Goal: Transaction & Acquisition: Download file/media

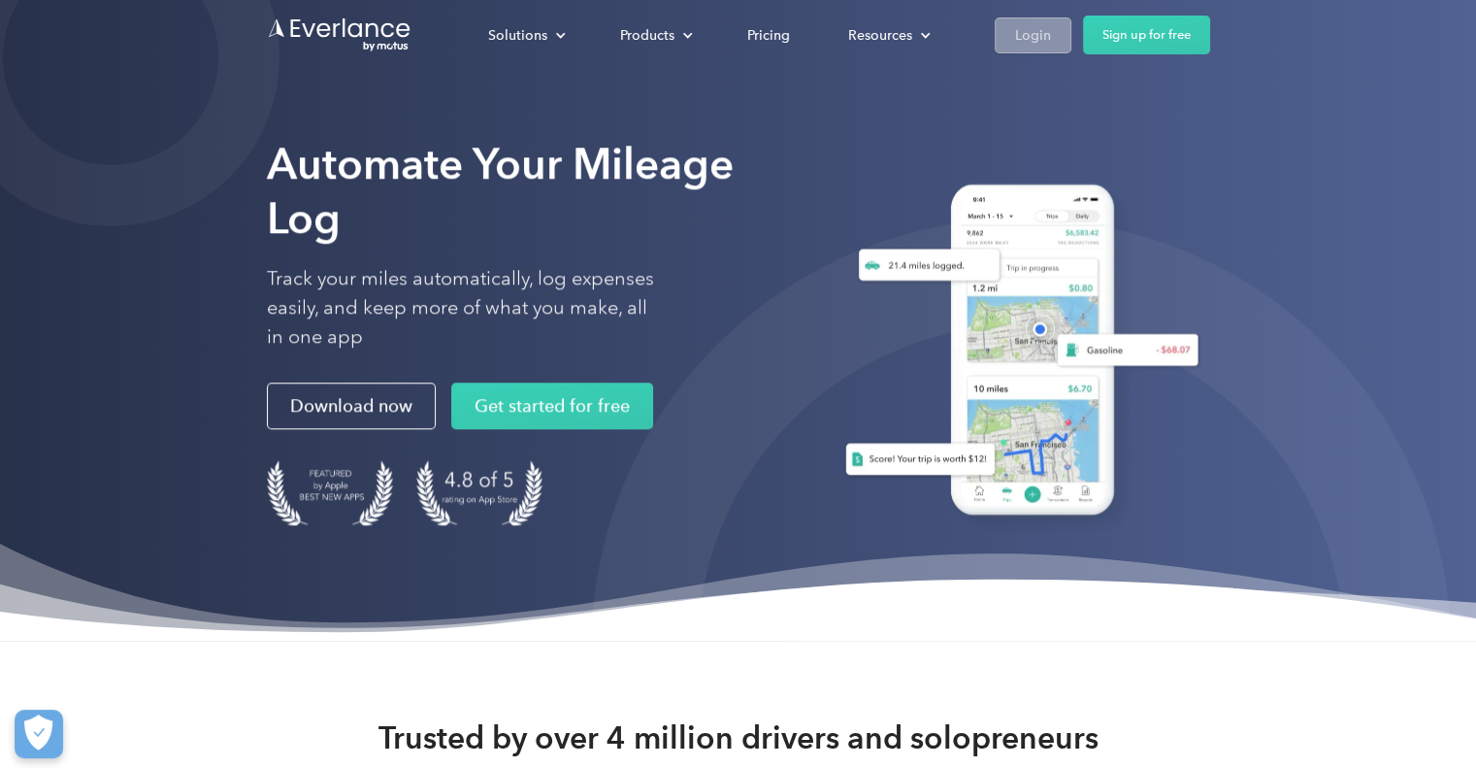
click at [1029, 35] on div "Login" at bounding box center [1033, 35] width 36 height 24
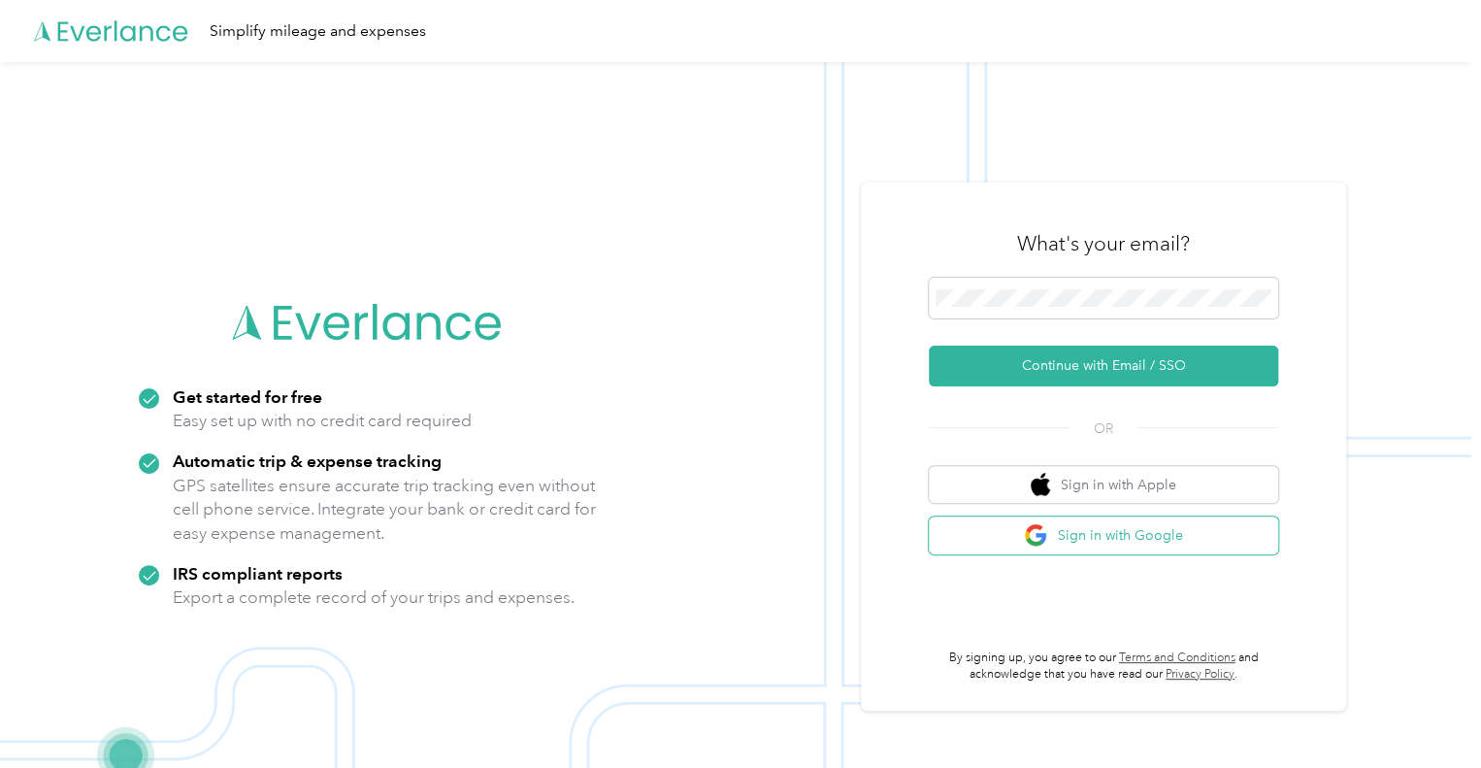
click at [1066, 530] on button "Sign in with Google" at bounding box center [1103, 535] width 349 height 38
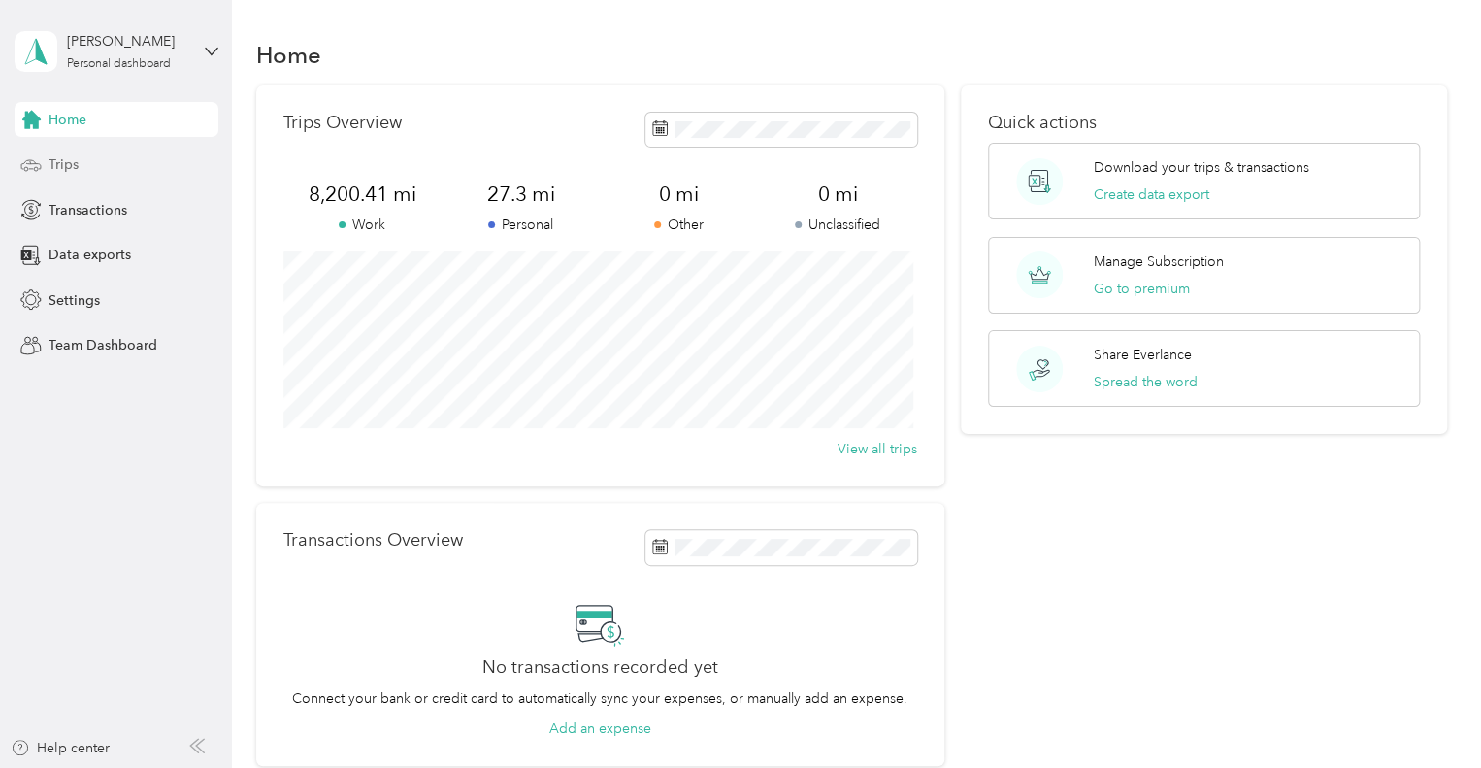
click at [67, 170] on span "Trips" at bounding box center [64, 164] width 30 height 20
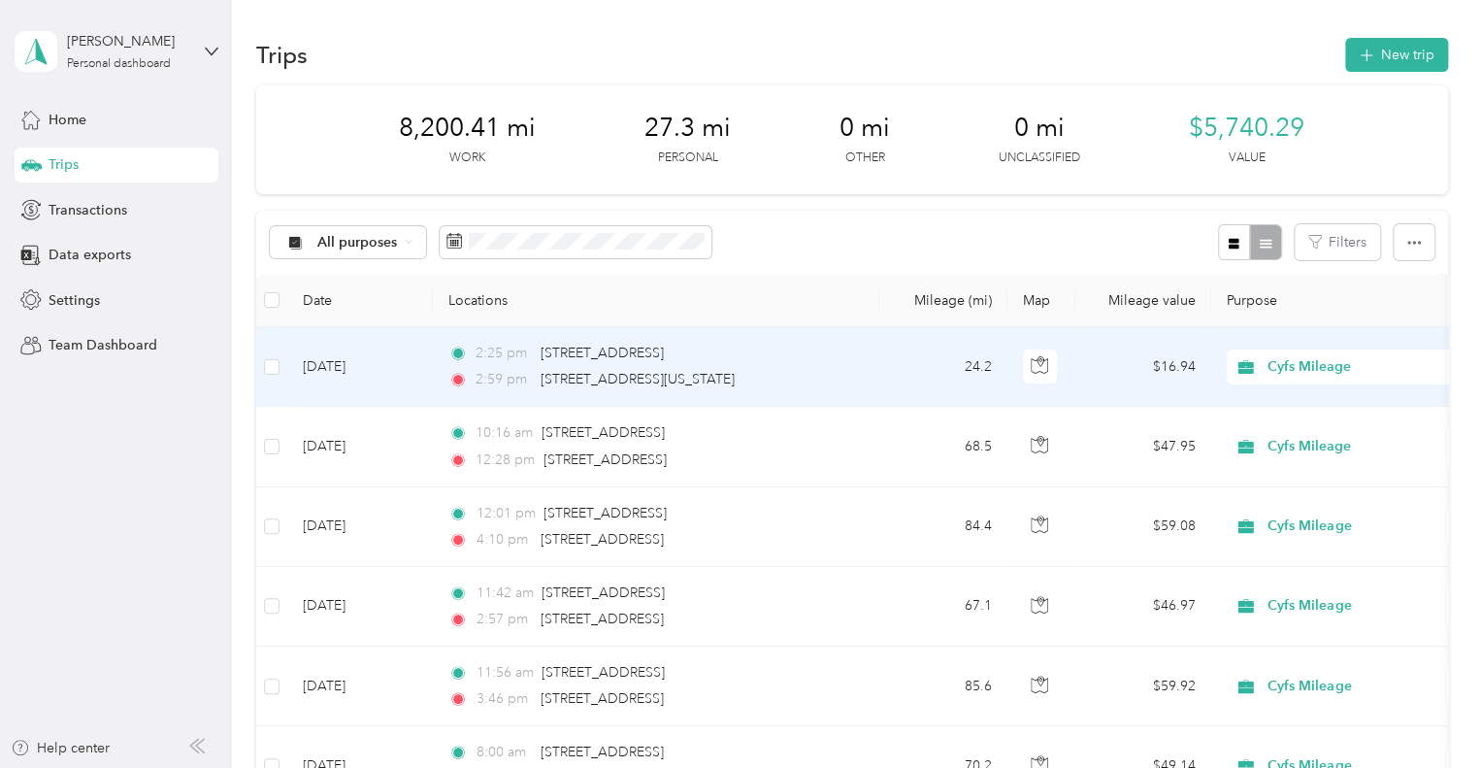
click at [889, 364] on td "24.2" at bounding box center [943, 367] width 128 height 80
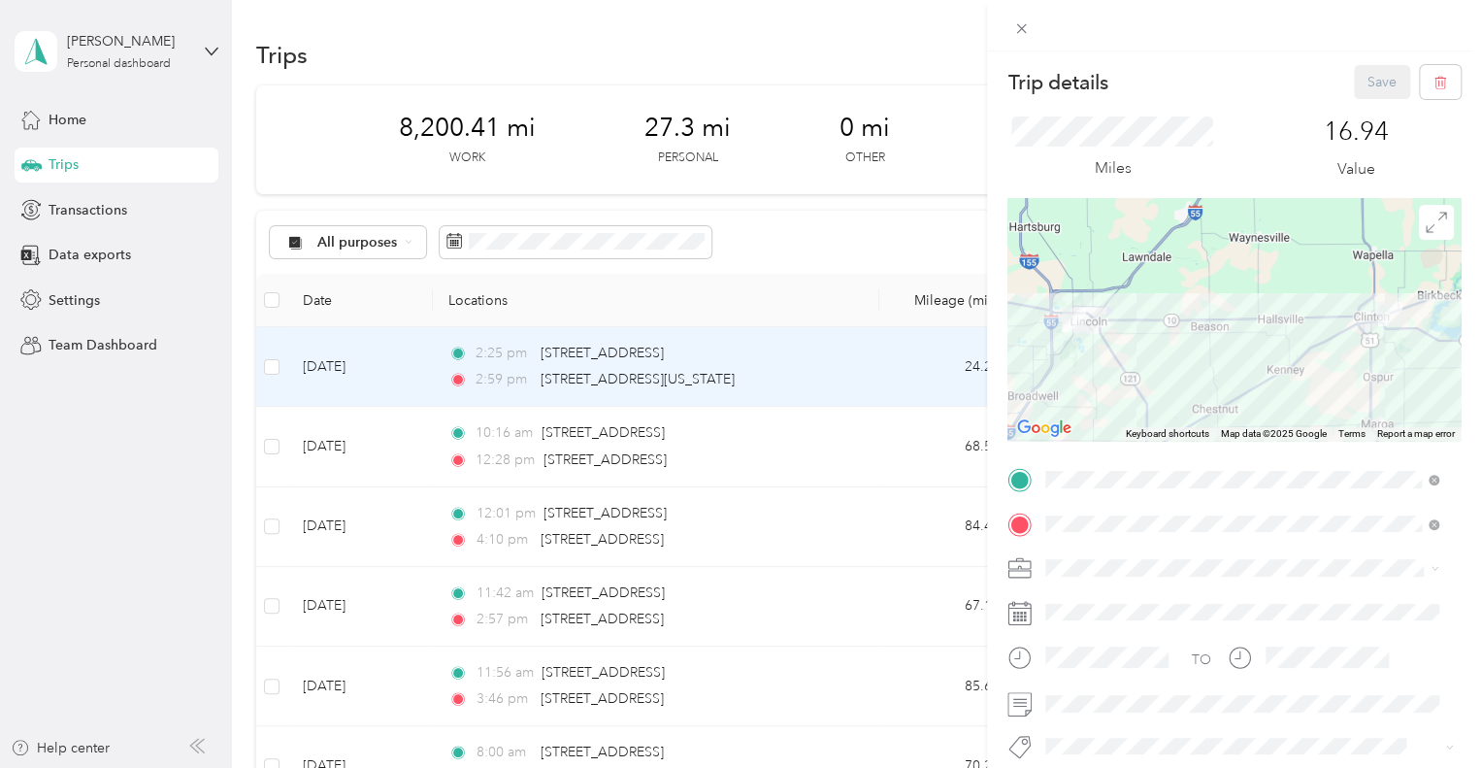
click at [265, 367] on div "Trip details Save This trip cannot be edited because it is either under review,…" at bounding box center [740, 384] width 1481 height 768
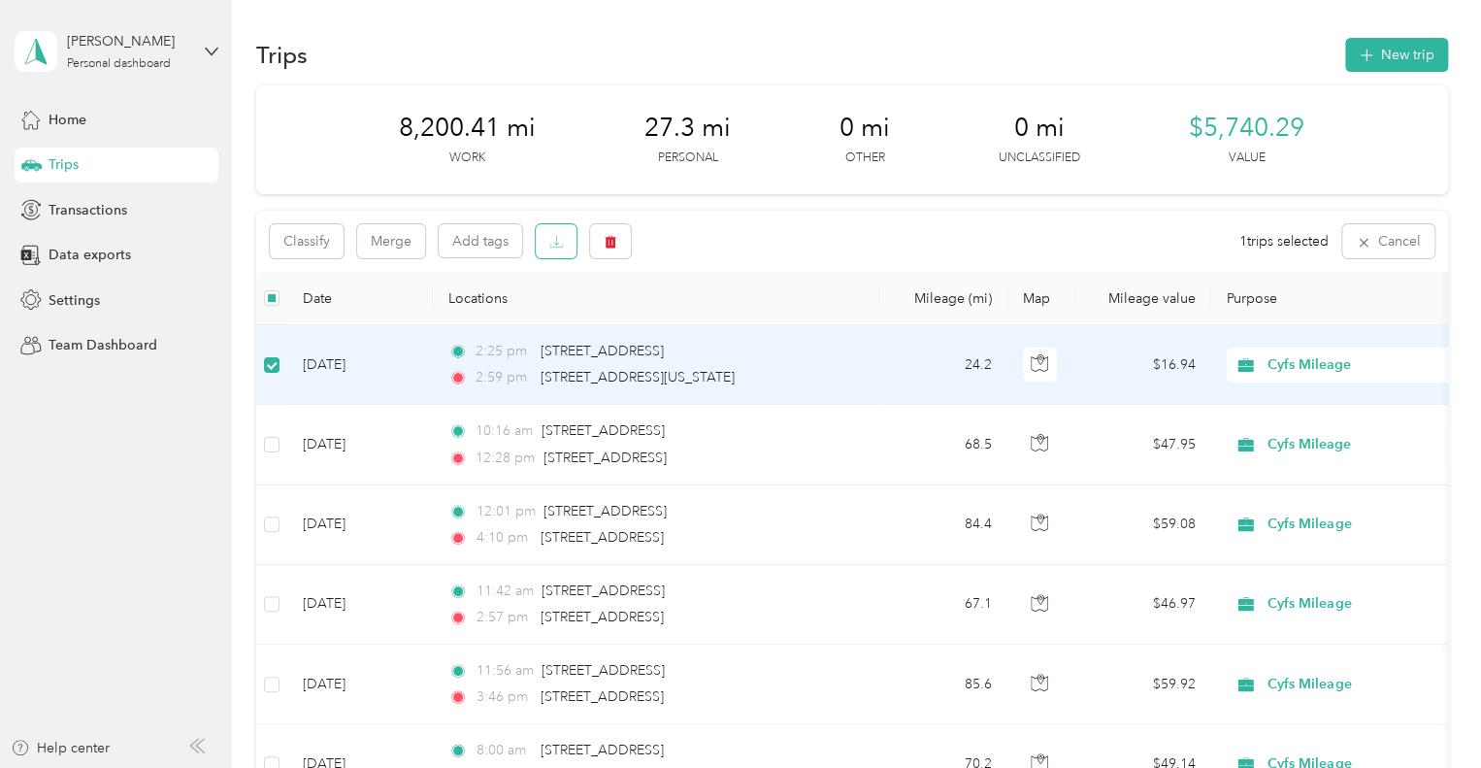
click at [551, 243] on icon "button" at bounding box center [556, 242] width 14 height 14
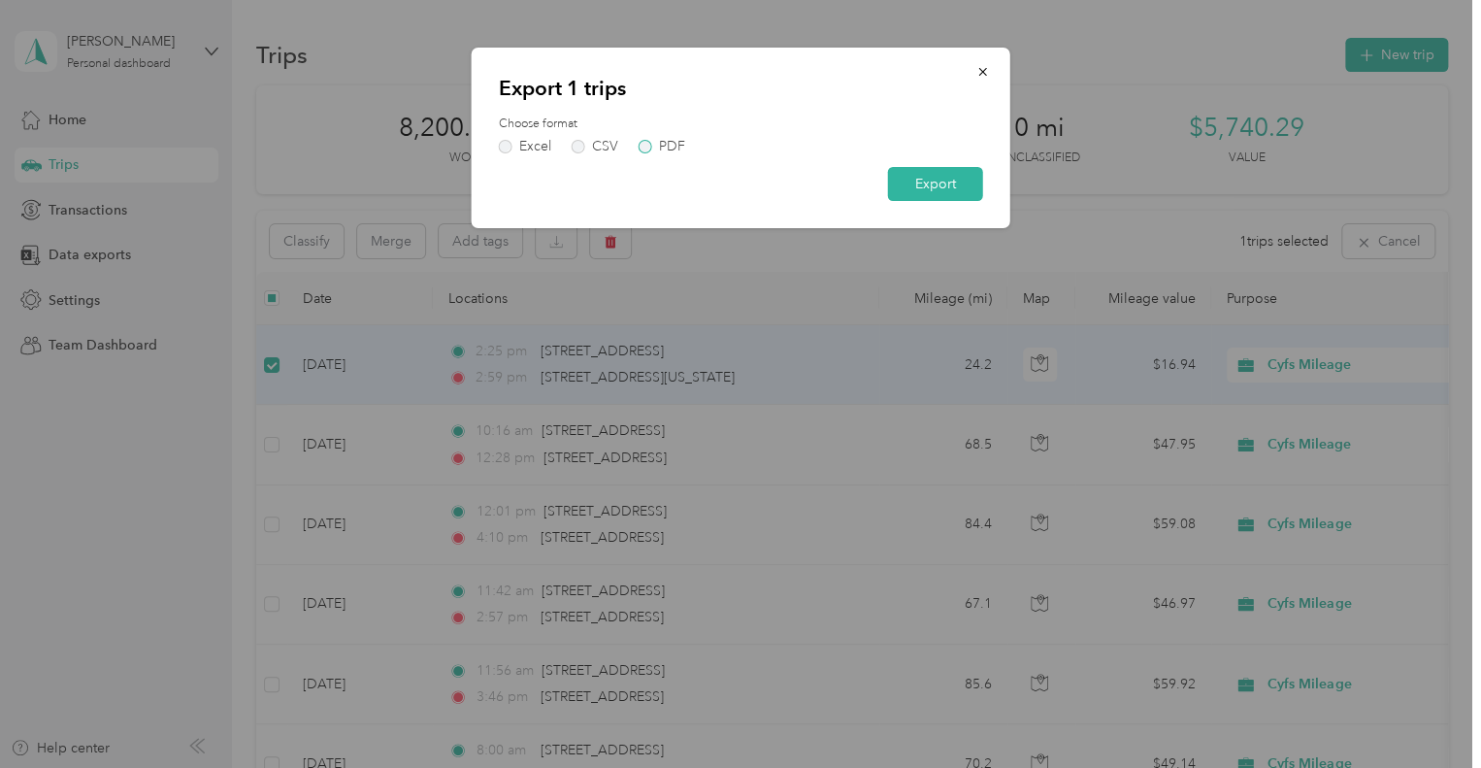
click at [652, 145] on label "PDF" at bounding box center [661, 147] width 47 height 14
click at [902, 167] on button "Export" at bounding box center [935, 184] width 95 height 34
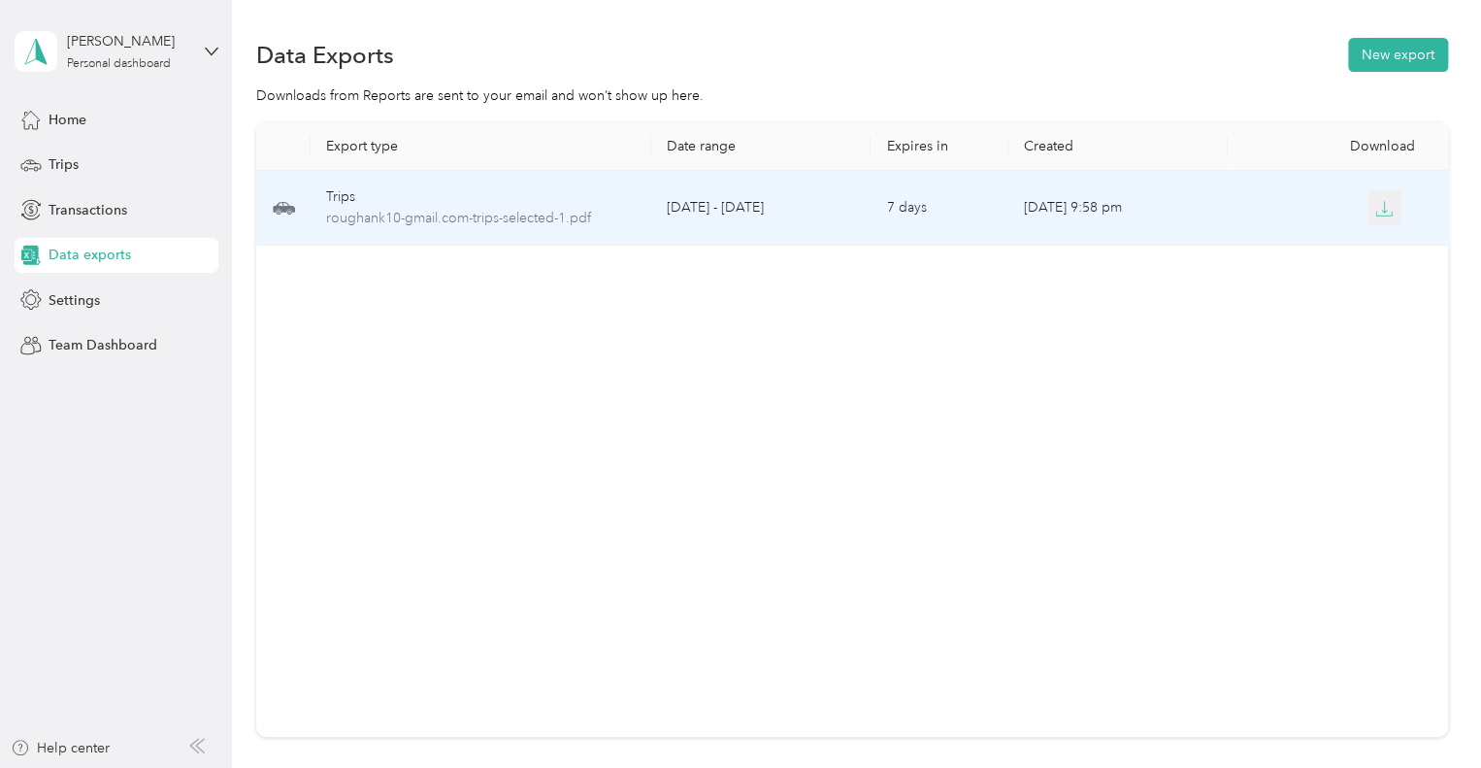
click at [1389, 212] on button "button" at bounding box center [1384, 207] width 35 height 35
